Goal: Navigation & Orientation: Find specific page/section

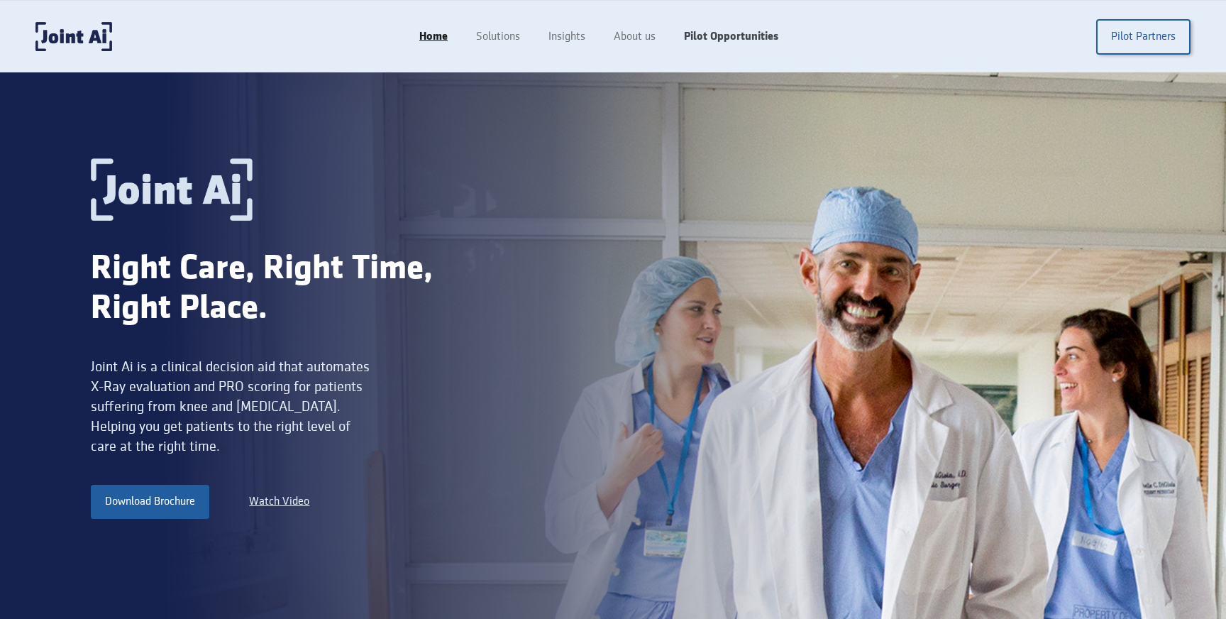
click at [708, 33] on link "Pilot Opportunities" at bounding box center [731, 36] width 123 height 27
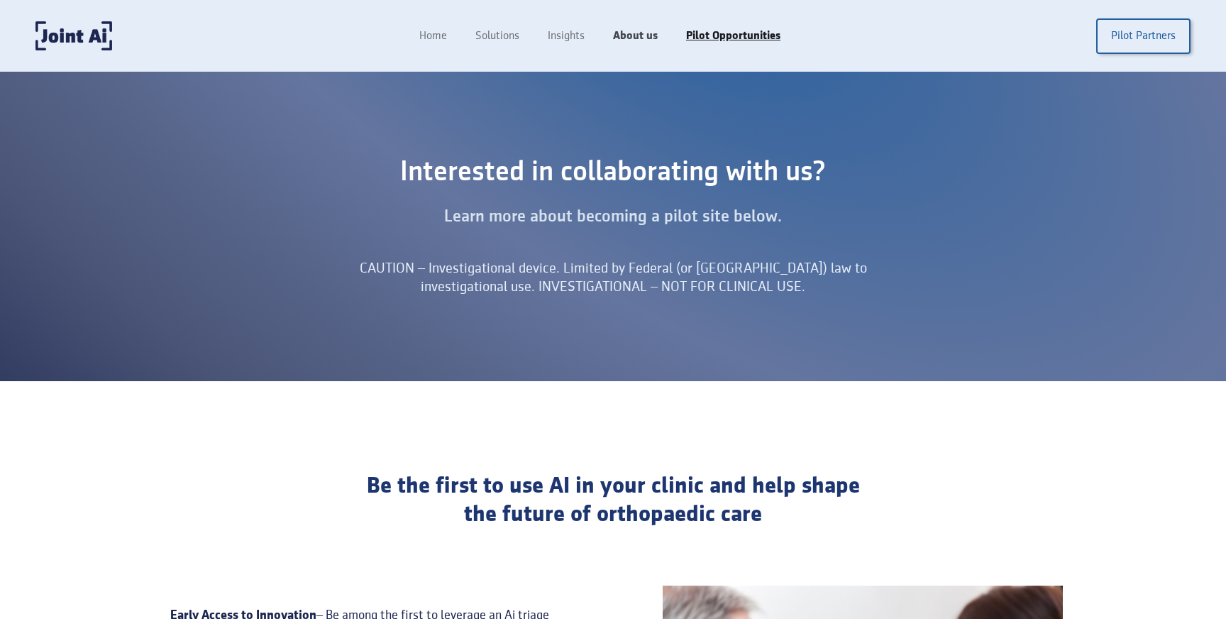
click at [625, 45] on link "About us" at bounding box center [635, 36] width 73 height 27
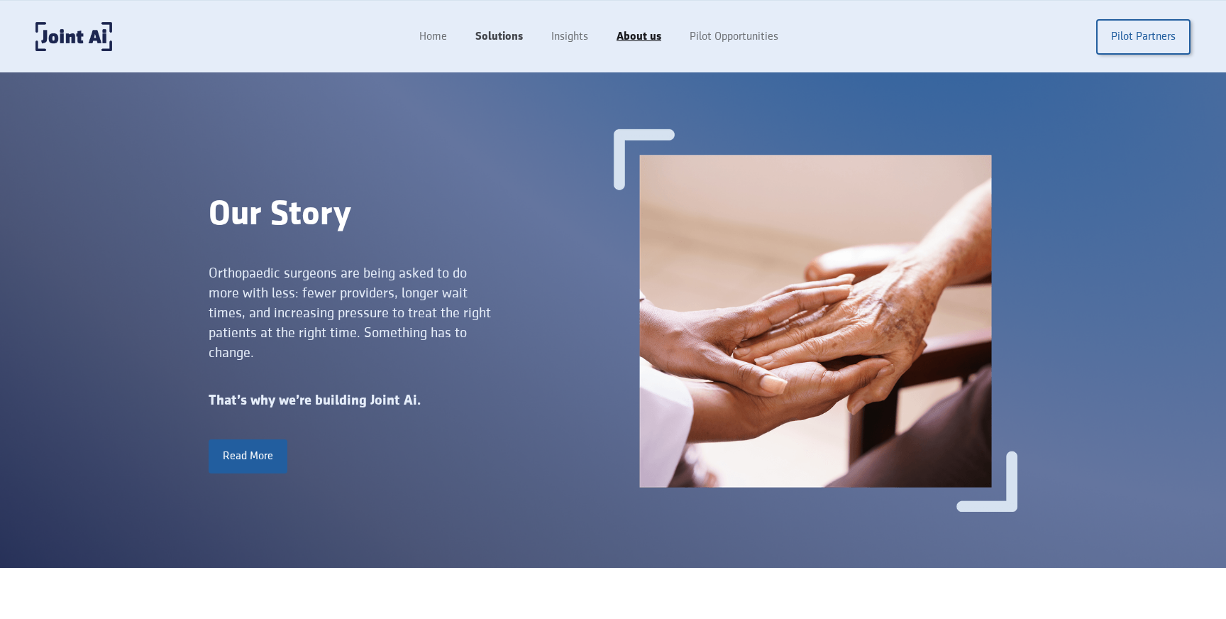
click at [499, 39] on link "Solutions" at bounding box center [499, 36] width 76 height 27
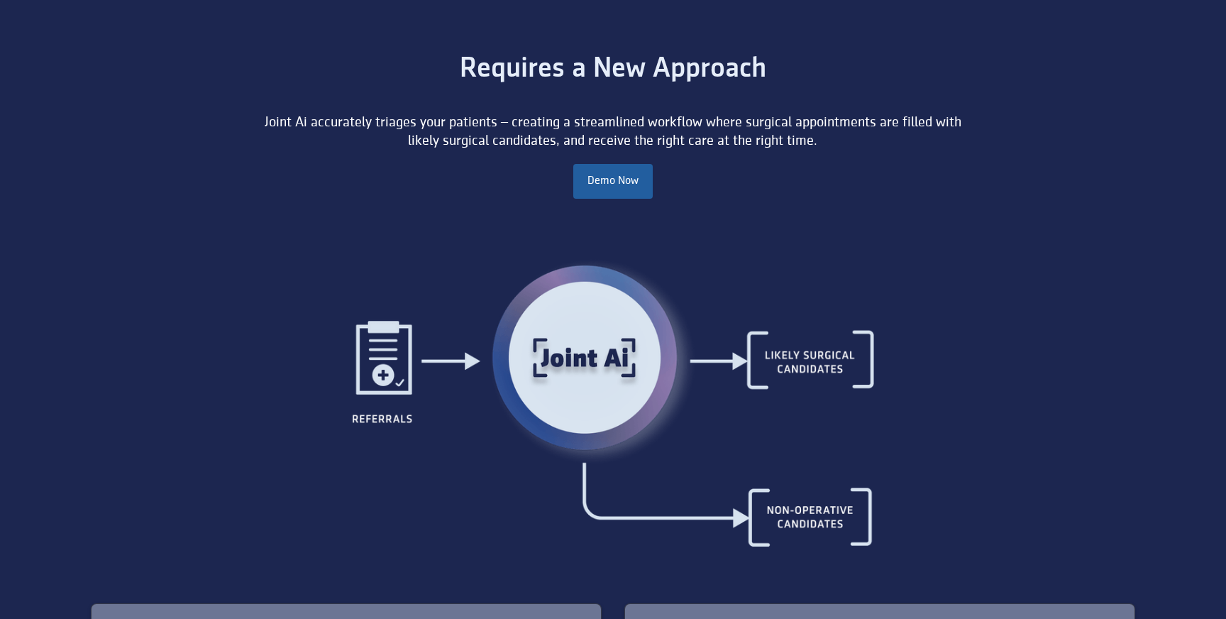
scroll to position [1113, 0]
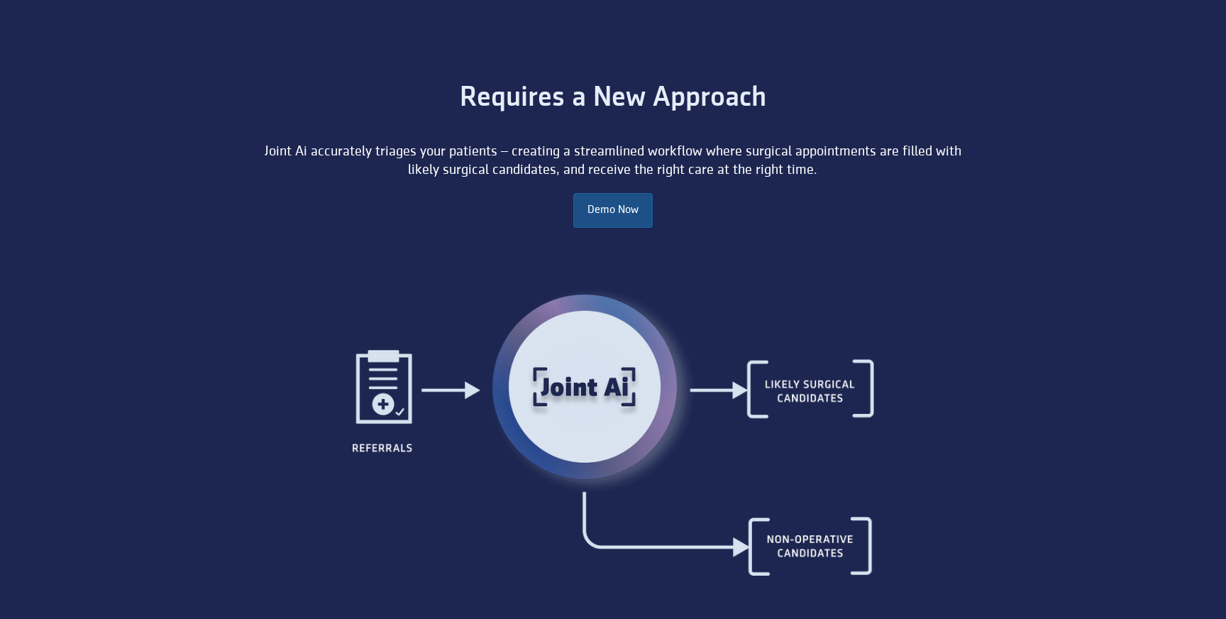
click at [612, 208] on link "Demo Now" at bounding box center [612, 210] width 79 height 34
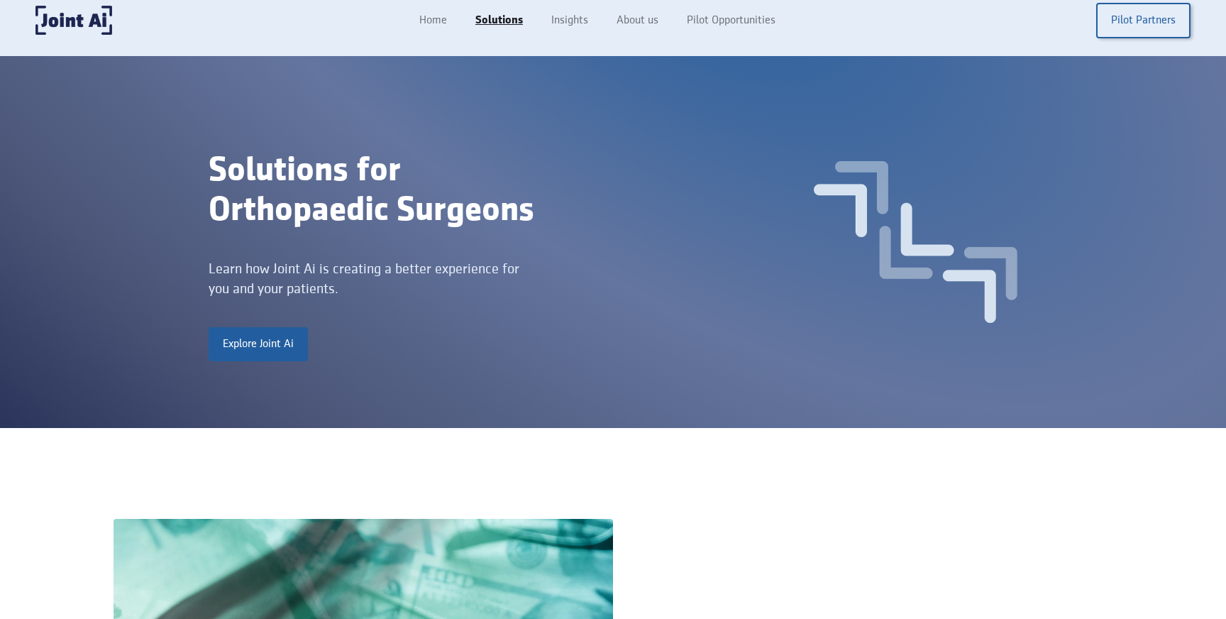
scroll to position [0, 0]
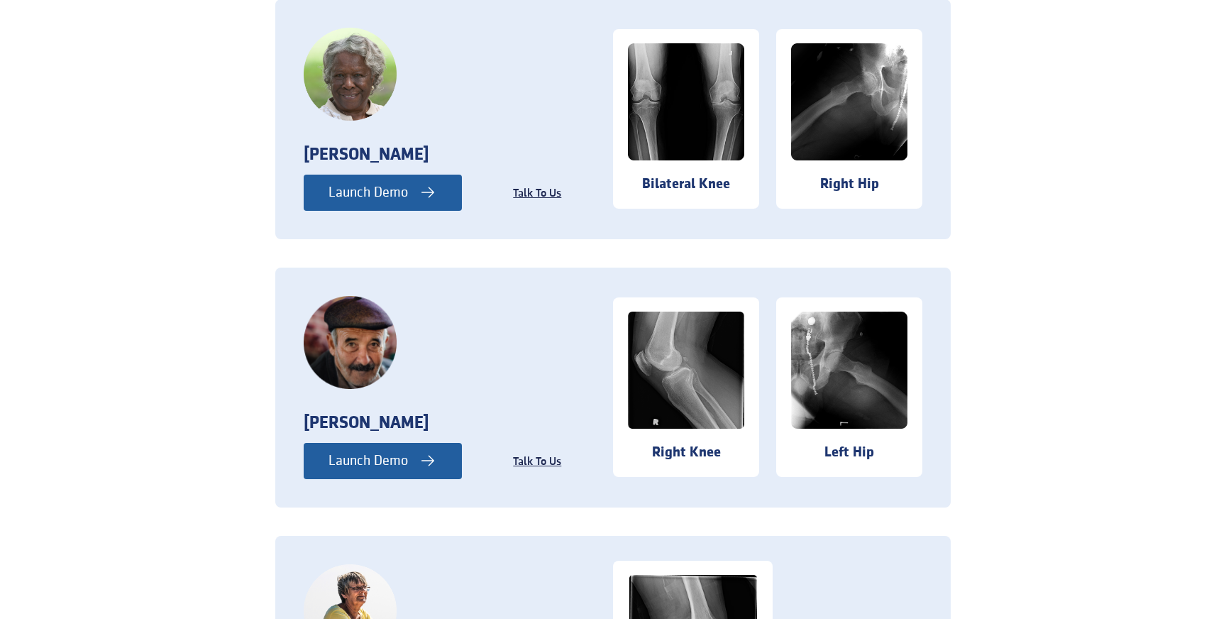
scroll to position [899, 0]
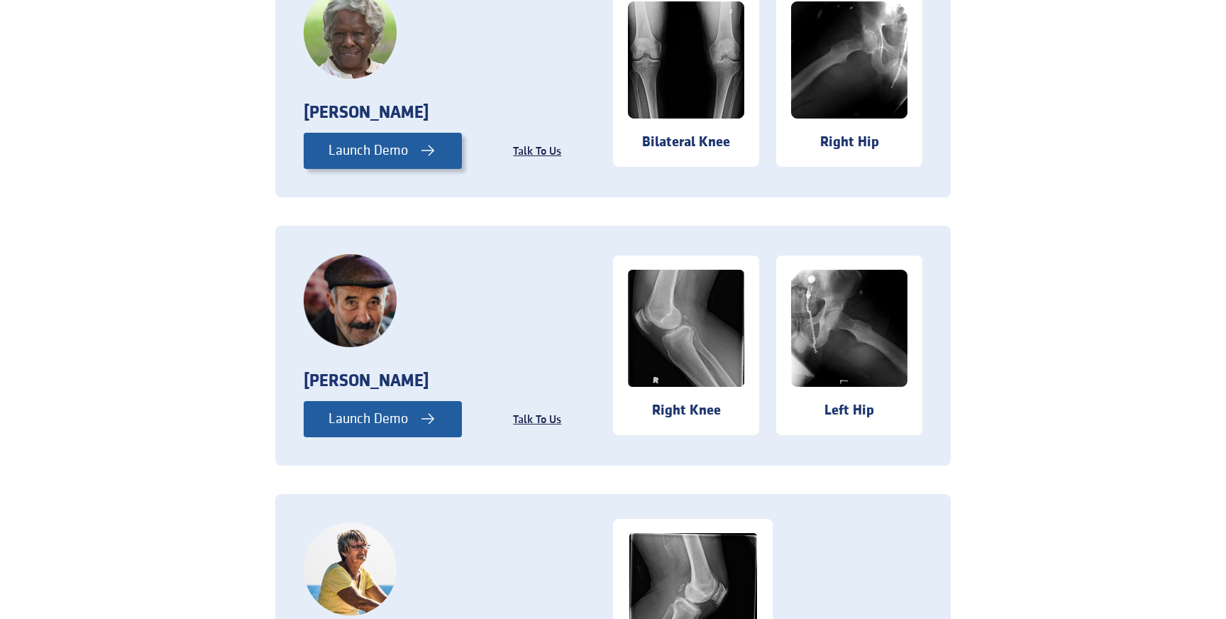
click at [354, 150] on div "Launch Demo" at bounding box center [368, 150] width 79 height 18
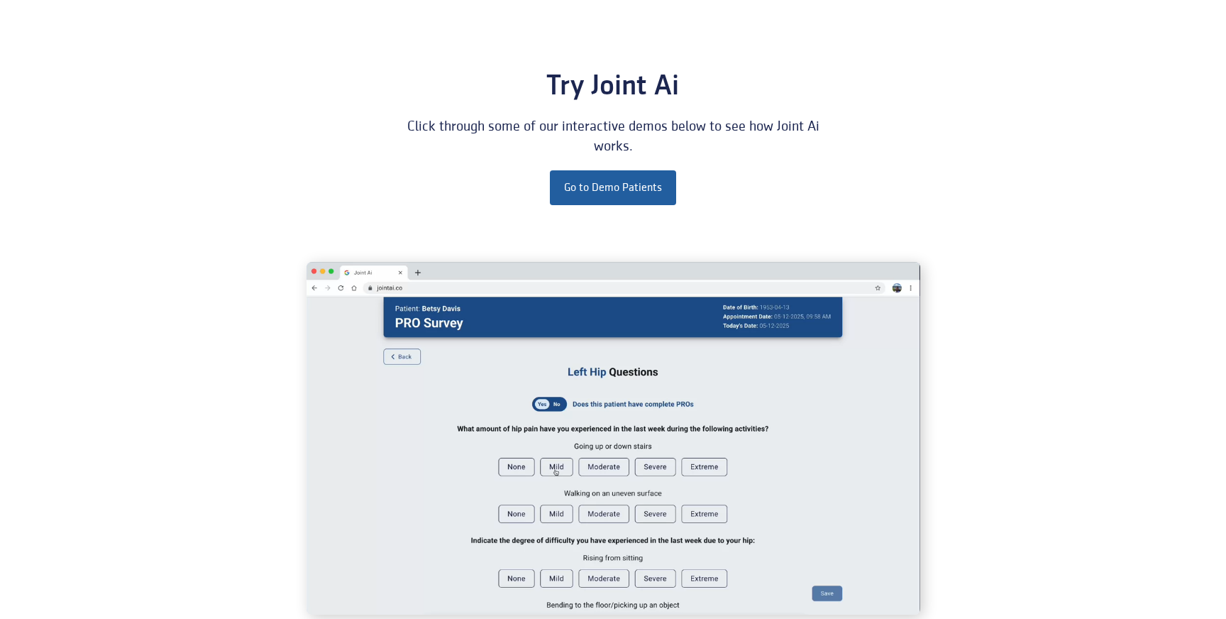
scroll to position [0, 0]
